Goal: Information Seeking & Learning: Learn about a topic

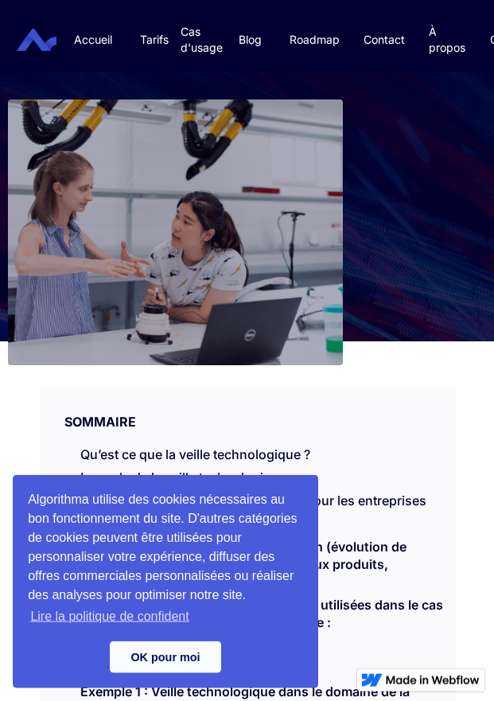
scroll to position [162, 0]
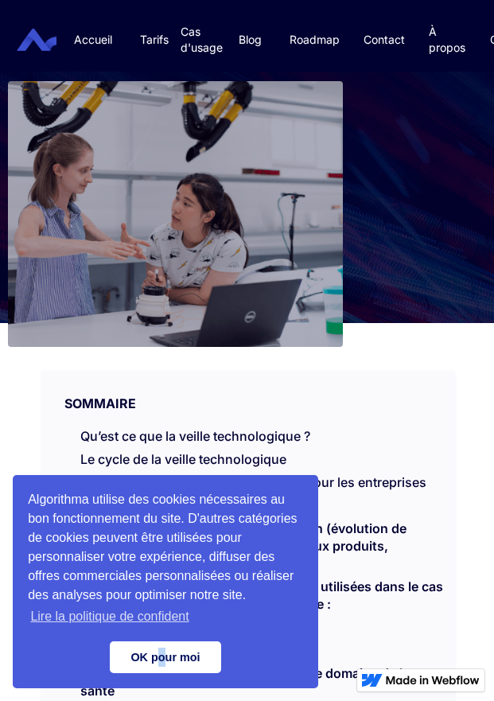
click at [162, 656] on link "OK pour moi" at bounding box center [165, 657] width 111 height 32
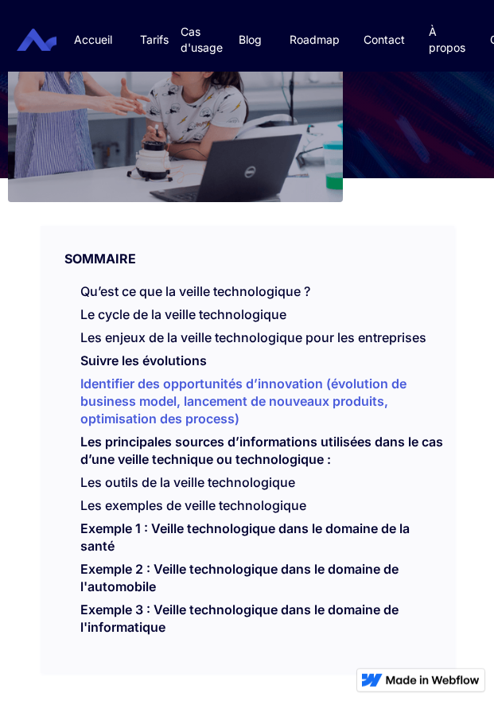
scroll to position [325, 0]
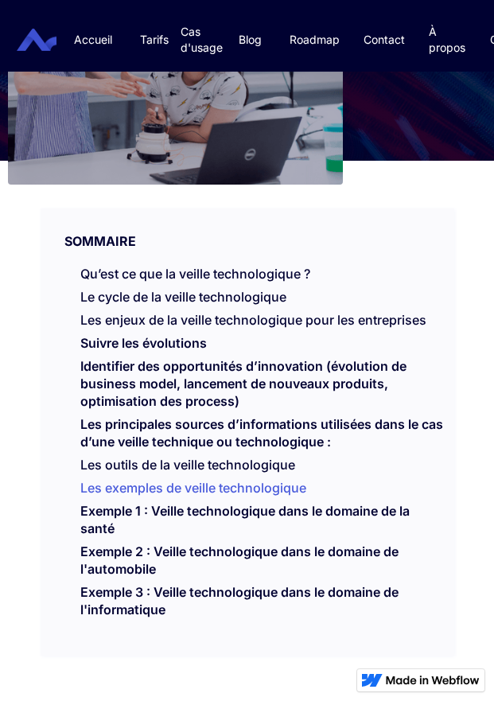
click at [235, 496] on link "Les exemples de veille technologique" at bounding box center [193, 488] width 226 height 16
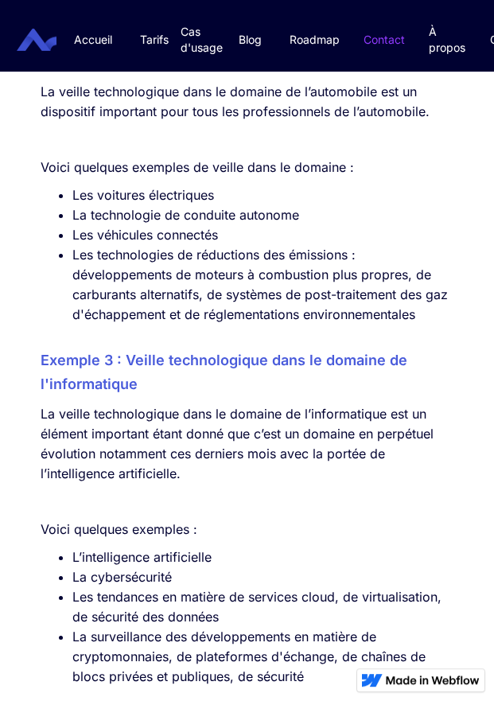
scroll to position [5108, 0]
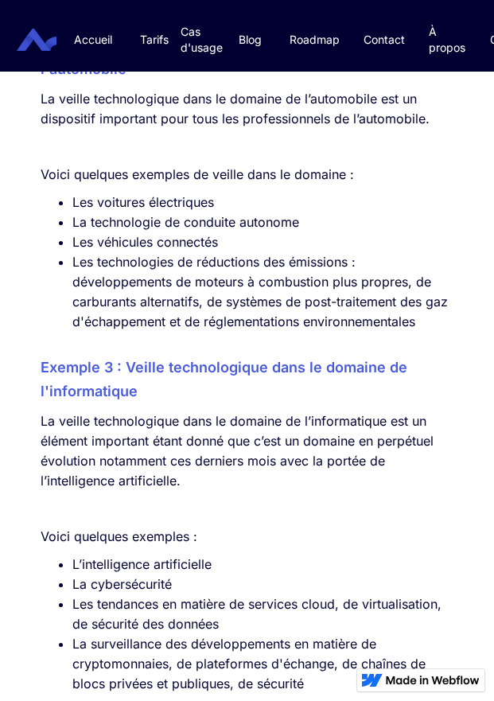
scroll to position [325, 0]
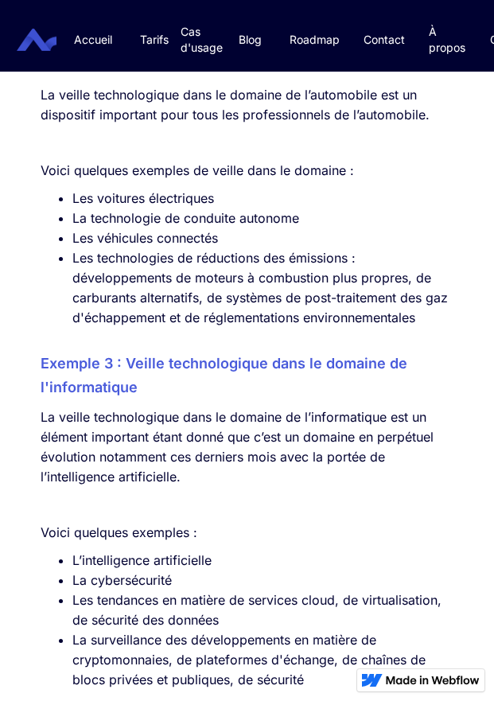
scroll to position [4788, 0]
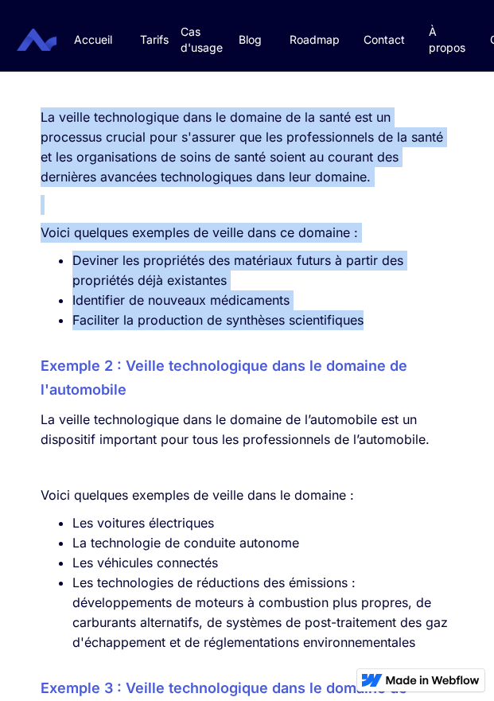
drag, startPoint x: 369, startPoint y: 328, endPoint x: 44, endPoint y: 119, distance: 386.9
click at [44, 251] on ul "Deviner les propriétés des matériaux futurs à partir des propriétés déjà exista…" at bounding box center [248, 291] width 414 height 80
copy div "La veille technologique dans le domaine de la santé est un processus crucial po…"
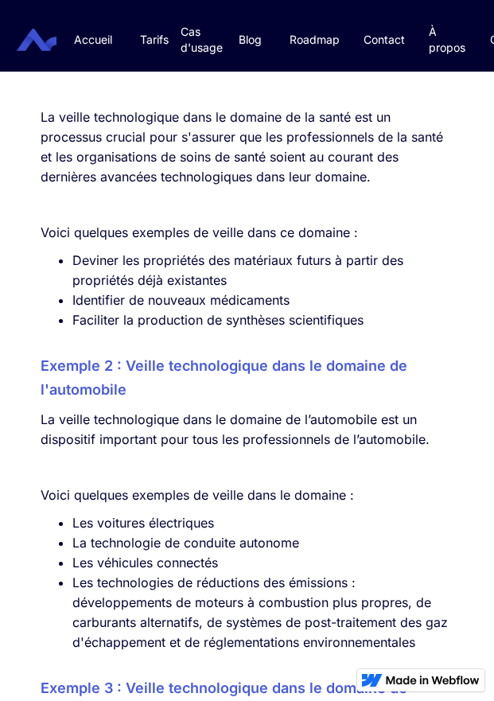
click at [262, 432] on p "La veille technologique dans le domaine de l’automobile est un dispositif impor…" at bounding box center [248, 430] width 414 height 40
